Goal: Information Seeking & Learning: Understand process/instructions

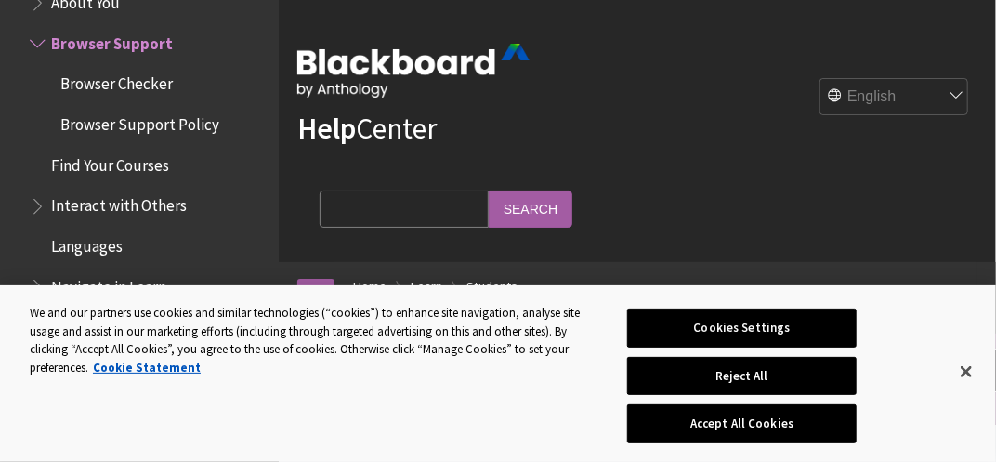
scroll to position [2046, 0]
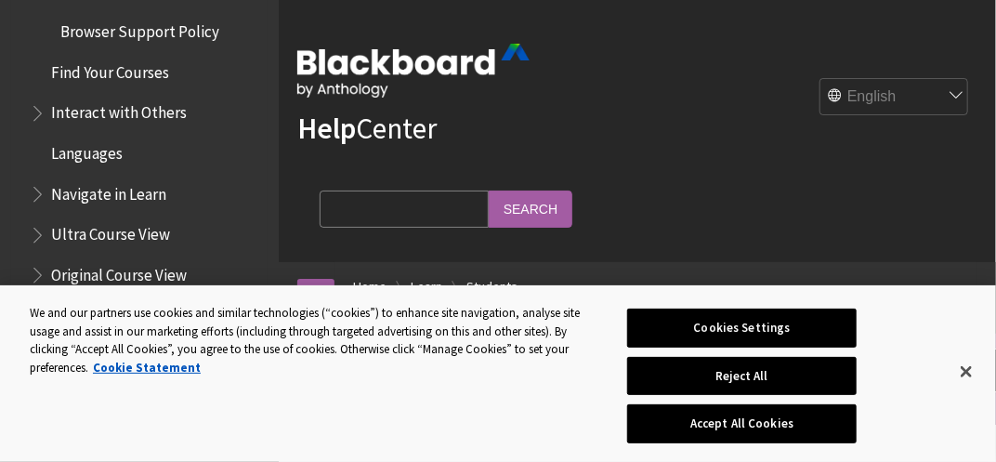
click at [115, 74] on span "Find Your Courses" at bounding box center [110, 69] width 118 height 25
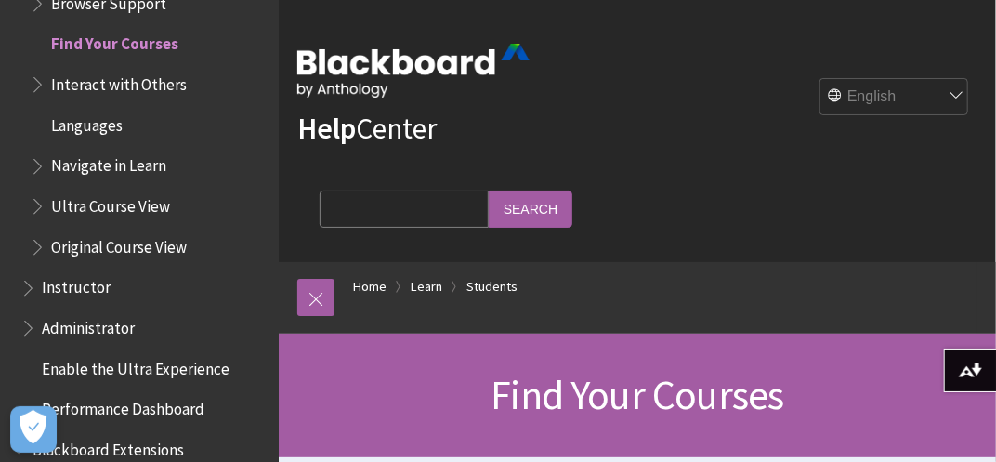
scroll to position [278, 0]
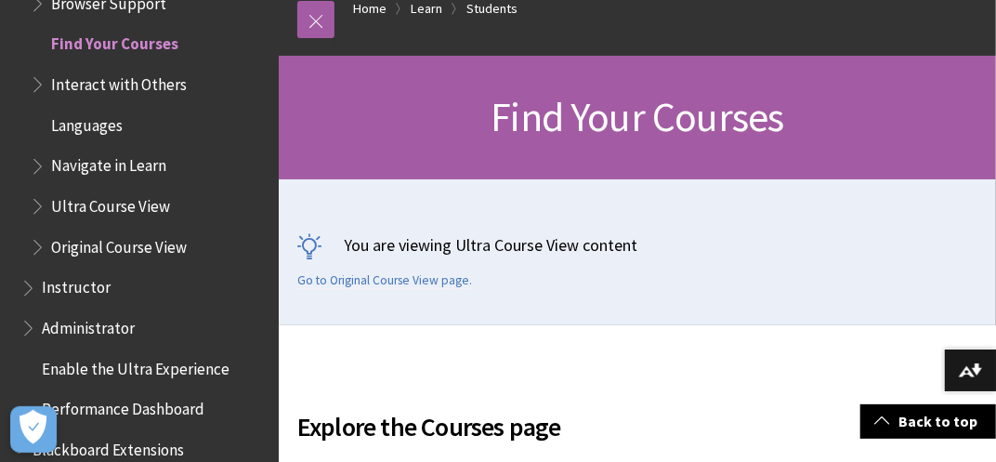
click at [130, 168] on span "Navigate in Learn" at bounding box center [108, 163] width 115 height 25
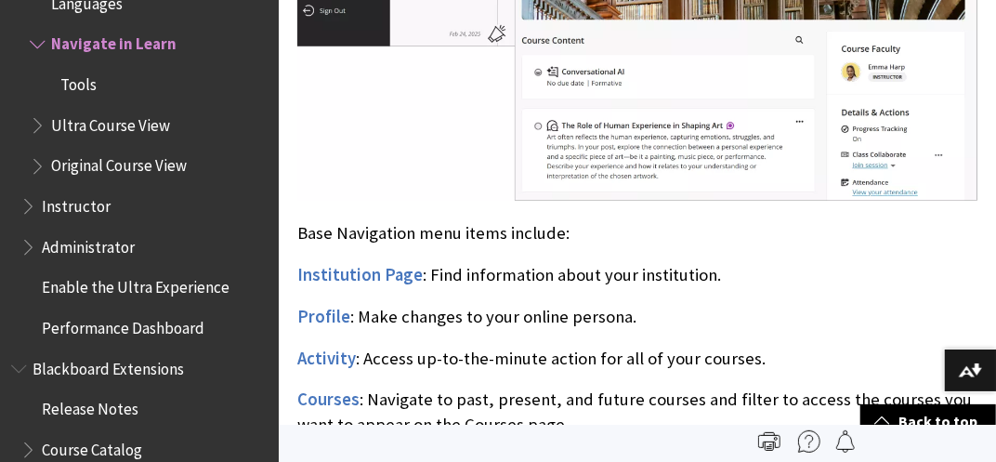
scroll to position [1115, 0]
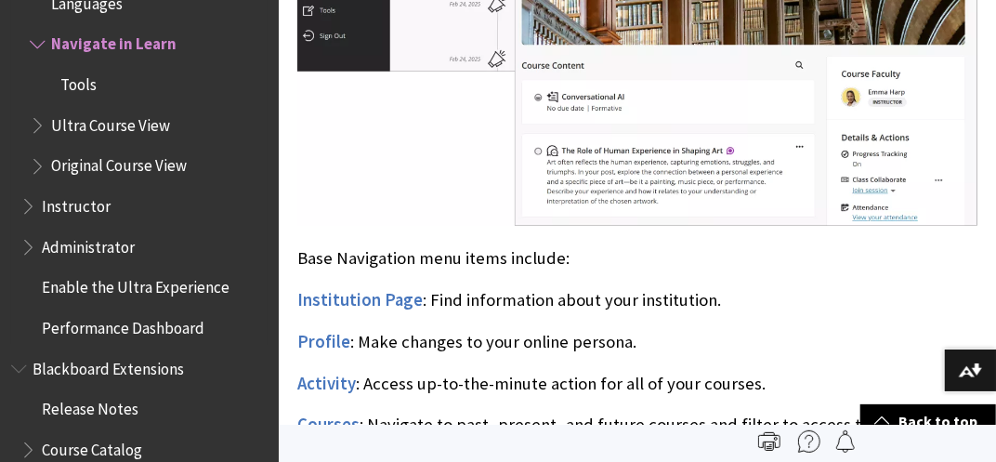
click at [81, 86] on span "Tools" at bounding box center [78, 81] width 36 height 25
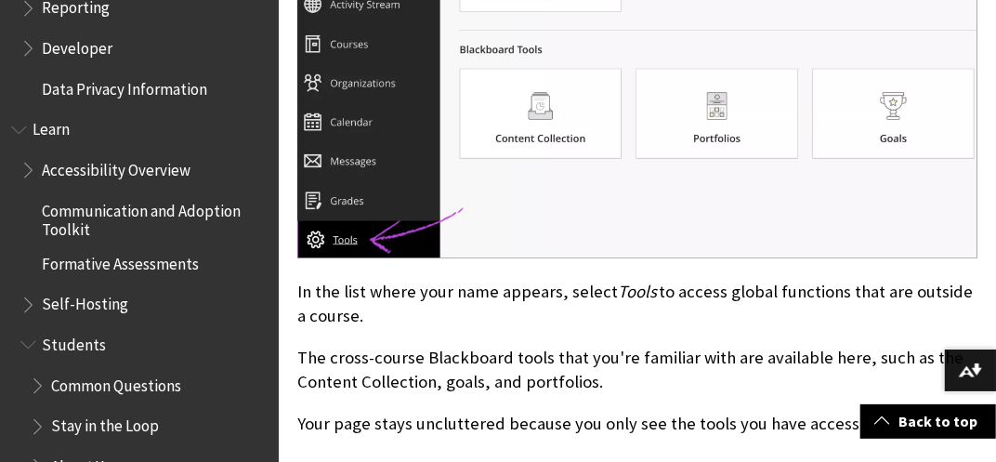
scroll to position [1319, 0]
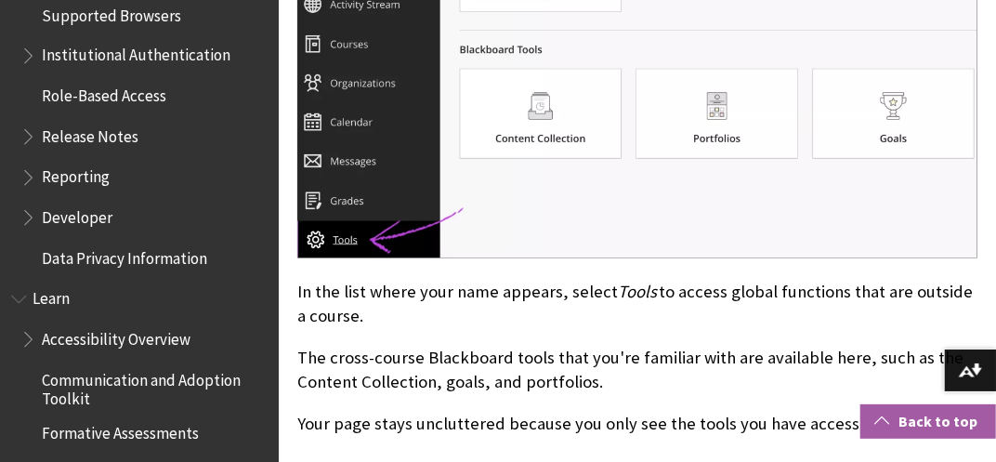
click at [911, 419] on link "Back to top" at bounding box center [929, 421] width 136 height 34
